Goal: Task Accomplishment & Management: Manage account settings

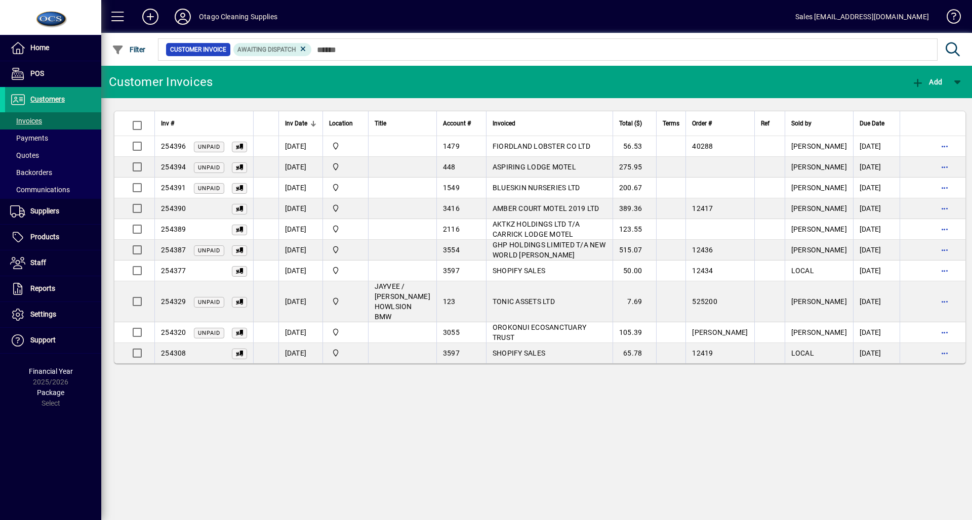
click at [42, 97] on span "Customers" at bounding box center [47, 99] width 34 height 8
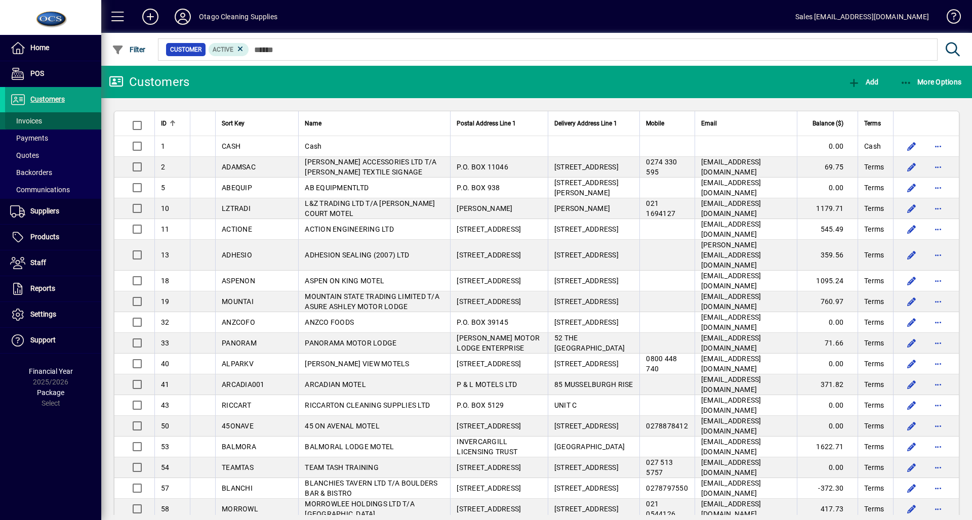
click at [25, 117] on span "Invoices" at bounding box center [26, 121] width 32 height 8
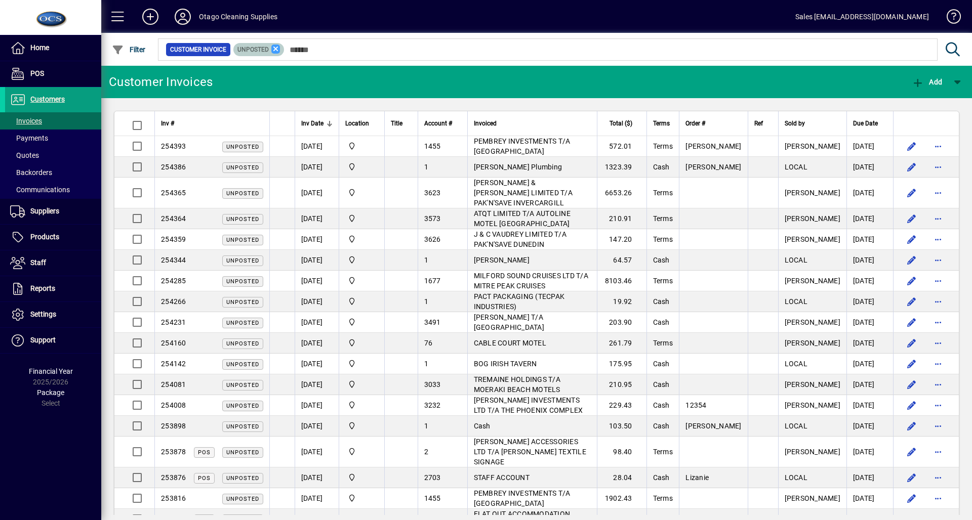
click at [275, 49] on icon at bounding box center [275, 49] width 9 height 9
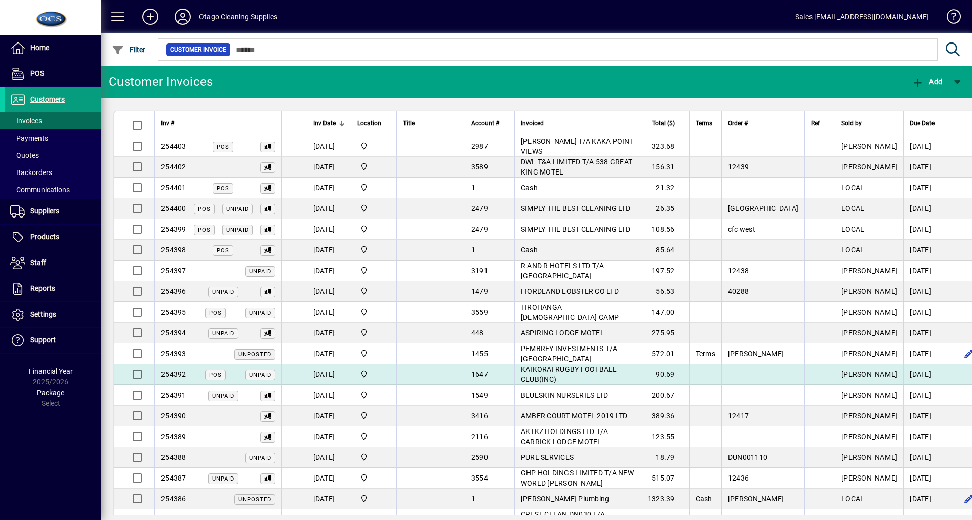
click at [595, 378] on td "KAIKORAI RUGBY FOOTBALL CLUB(INC)" at bounding box center [577, 374] width 127 height 21
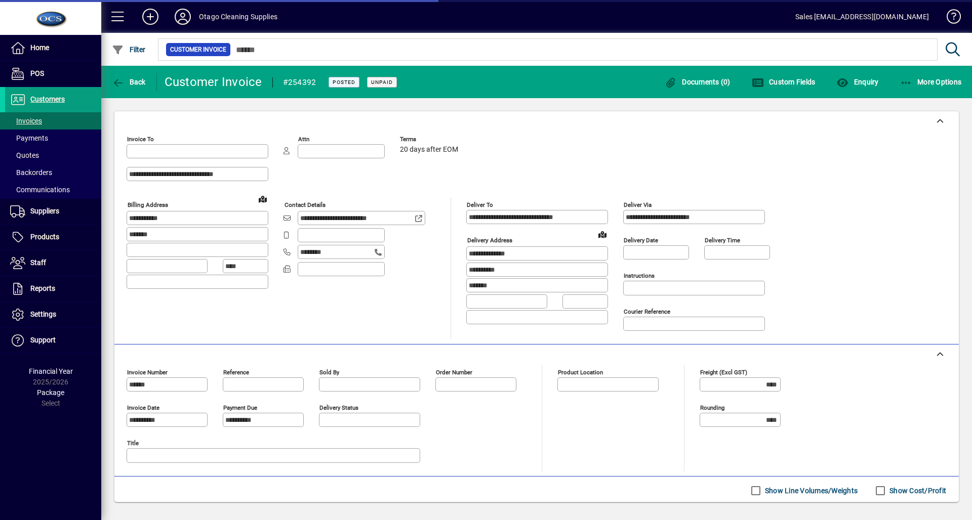
type input "**********"
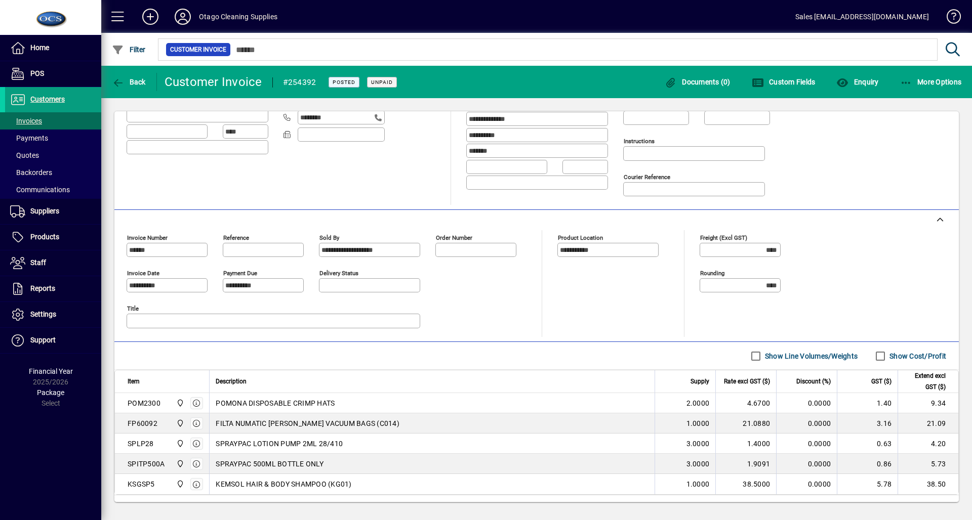
scroll to position [190, 0]
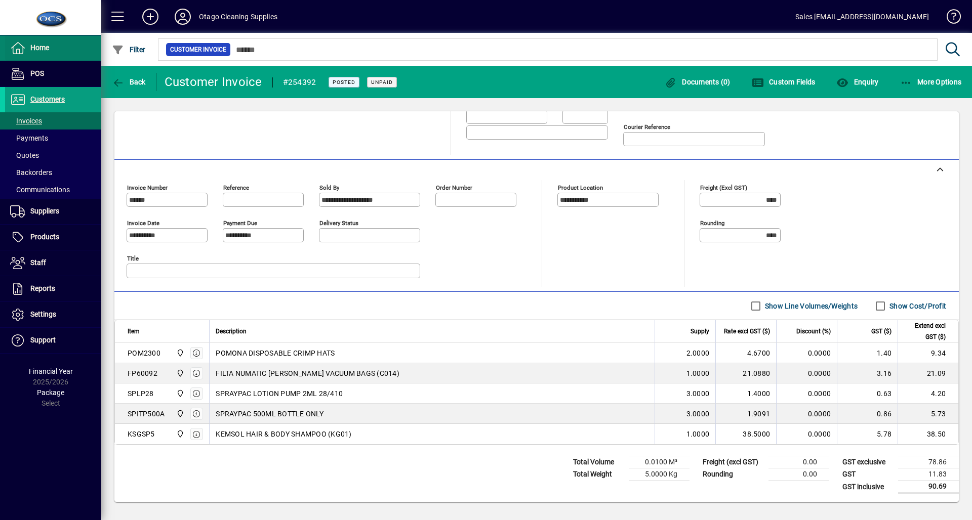
click at [45, 44] on span "Home" at bounding box center [39, 48] width 19 height 8
